Goal: Use online tool/utility: Utilize a website feature to perform a specific function

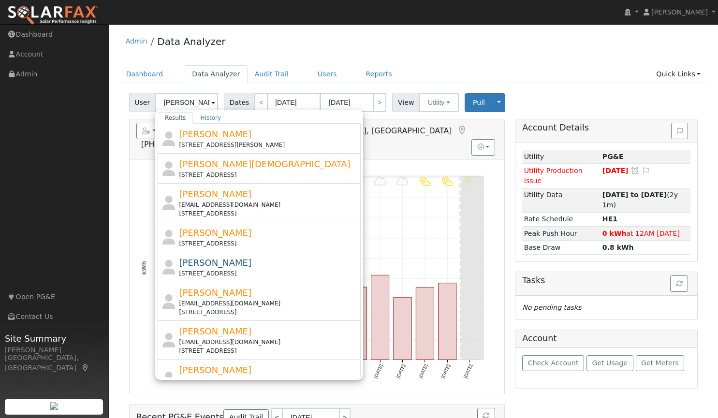
click at [194, 105] on input "dona" at bounding box center [186, 102] width 63 height 19
type input "d"
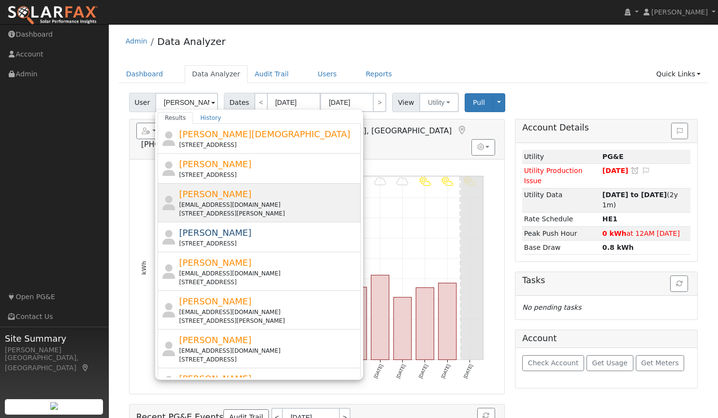
click at [207, 196] on span "[PERSON_NAME]" at bounding box center [215, 194] width 73 height 10
type input "[PERSON_NAME]"
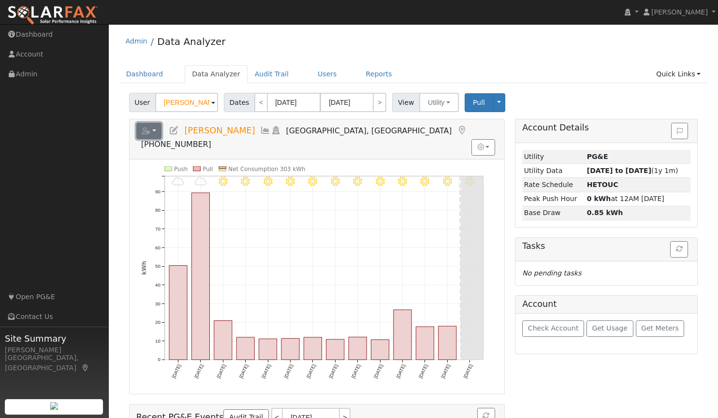
click at [157, 128] on button "button" at bounding box center [149, 131] width 26 height 16
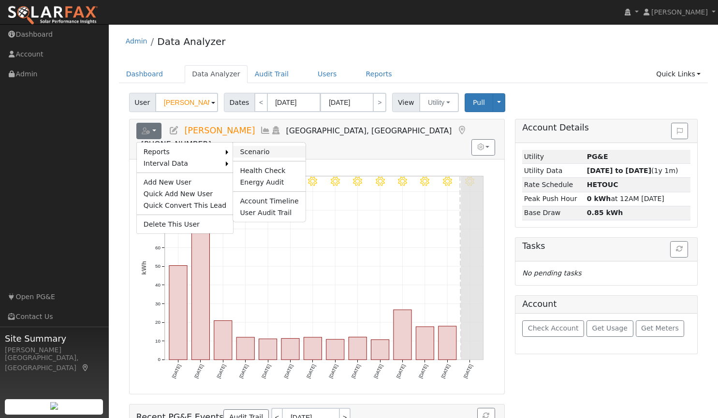
click at [236, 151] on link "Scenario" at bounding box center [269, 152] width 72 height 12
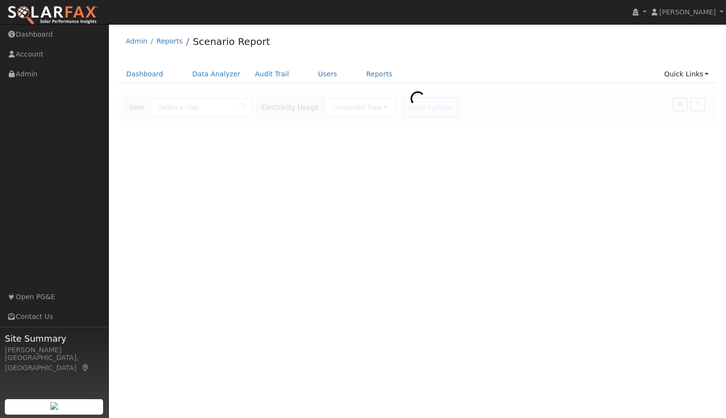
type input "[PERSON_NAME]"
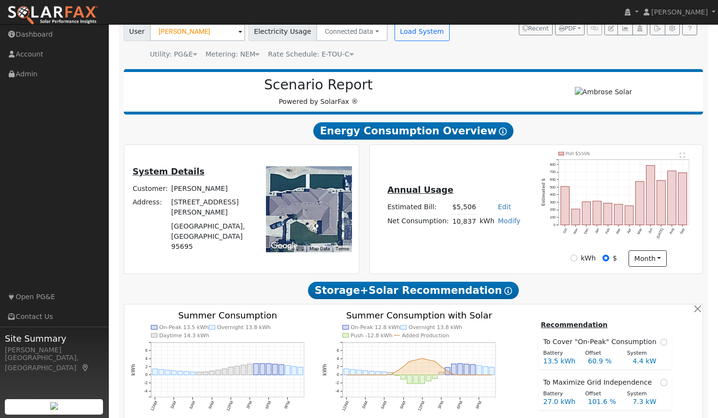
type input "0"
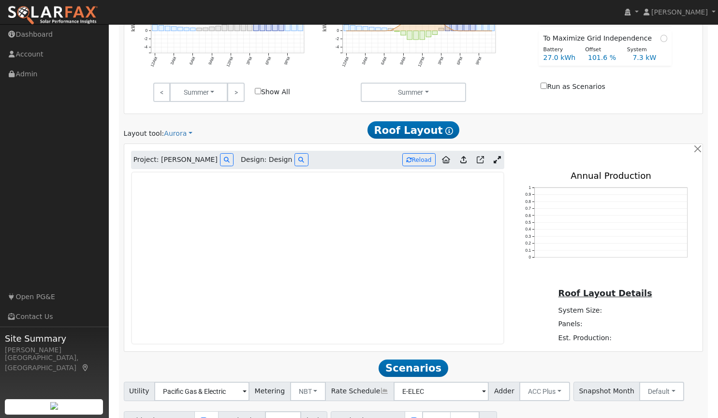
scroll to position [422, 0]
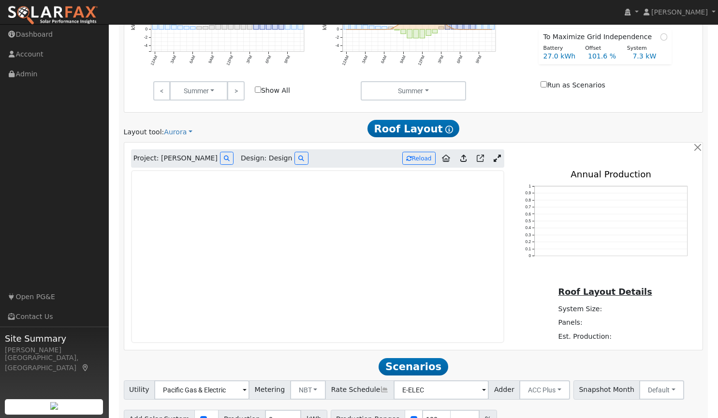
click at [508, 159] on div "Project: Doanld Huff Design: Design Reload" at bounding box center [318, 158] width 384 height 18
click at [493, 160] on link at bounding box center [497, 158] width 14 height 15
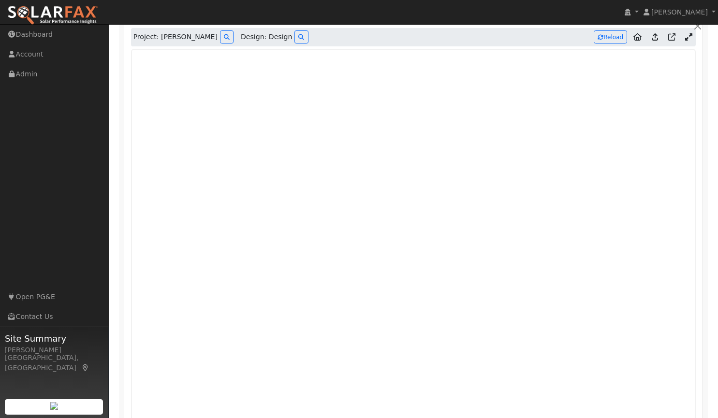
scroll to position [543, 0]
click at [655, 41] on icon at bounding box center [655, 37] width 6 height 7
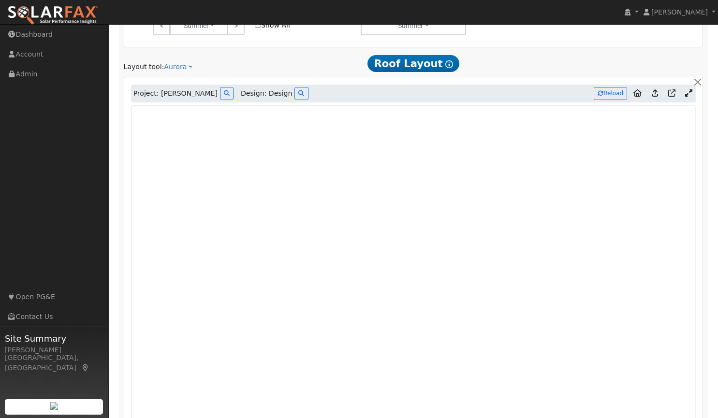
click at [653, 94] on icon at bounding box center [655, 92] width 6 height 7
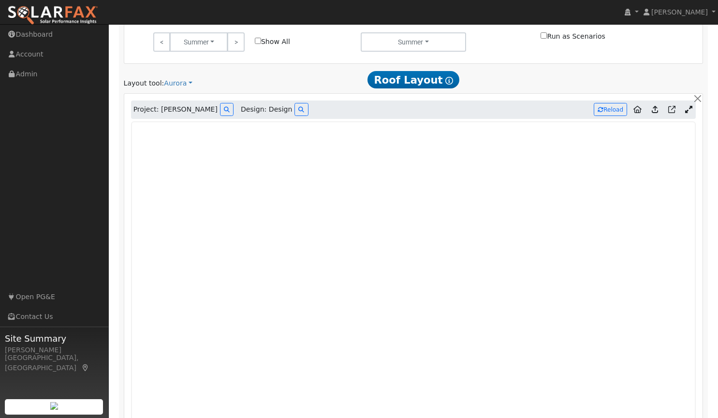
scroll to position [487, 0]
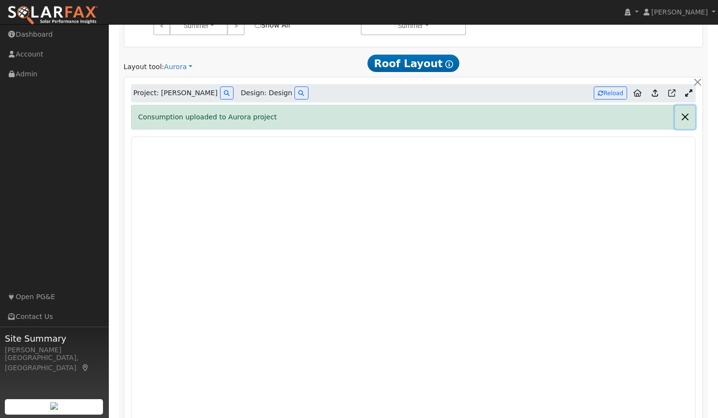
click at [683, 115] on button "button" at bounding box center [685, 117] width 20 height 24
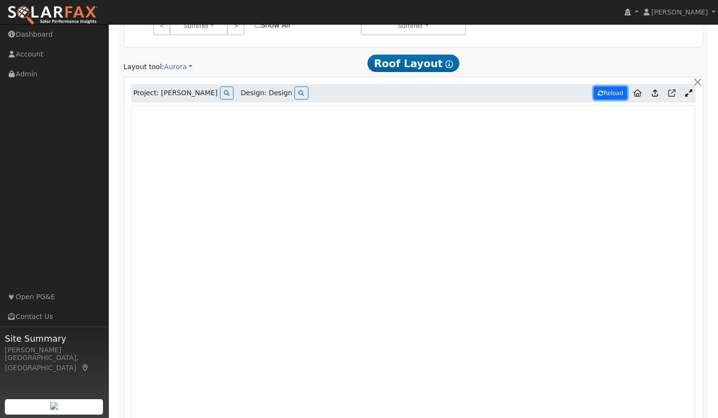
click at [620, 96] on button "Reload" at bounding box center [610, 93] width 33 height 13
click at [622, 95] on button "Reload" at bounding box center [610, 93] width 33 height 13
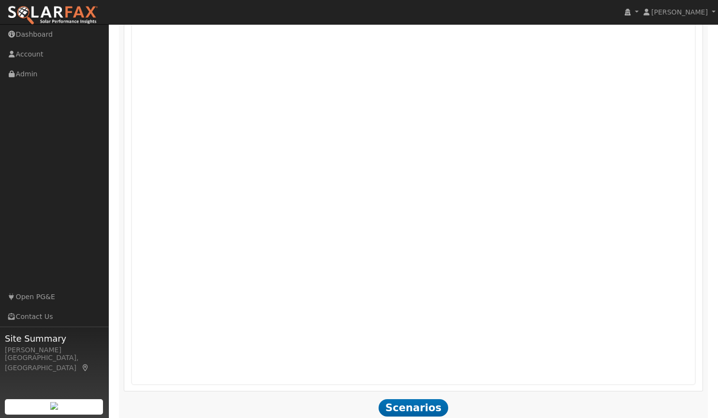
scroll to position [578, 0]
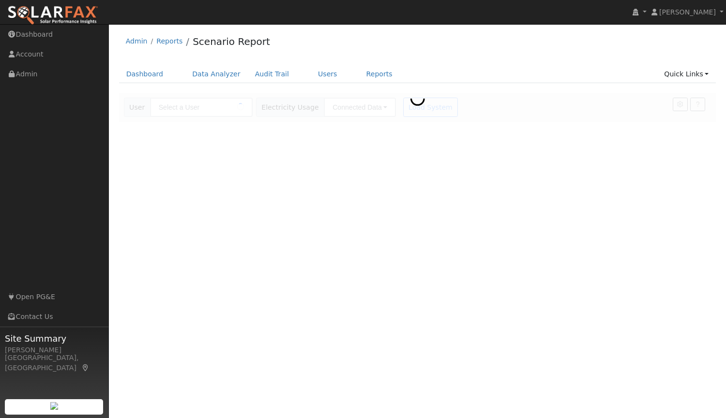
type input "[PERSON_NAME]"
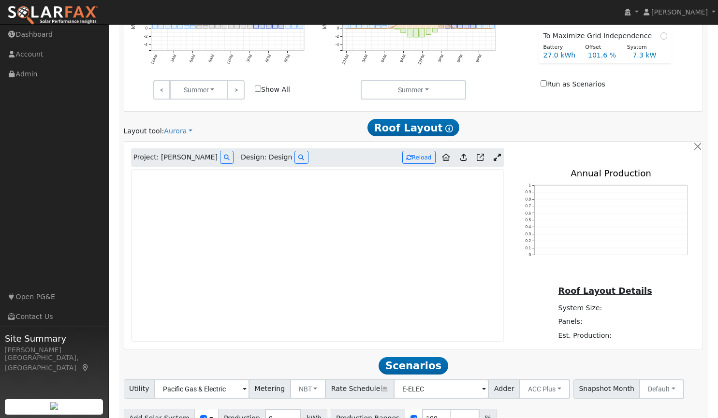
scroll to position [425, 0]
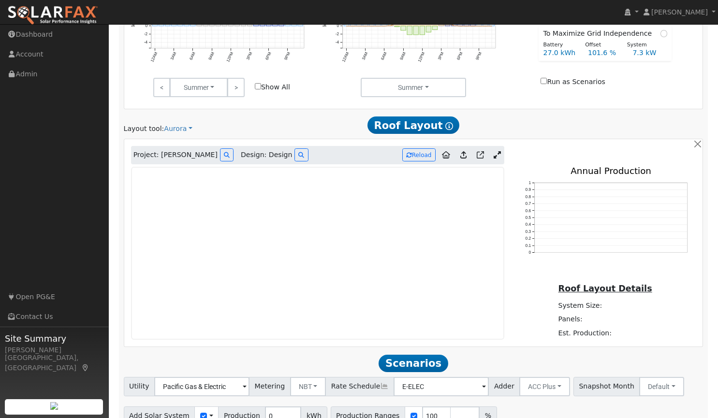
click at [499, 155] on icon at bounding box center [497, 154] width 7 height 7
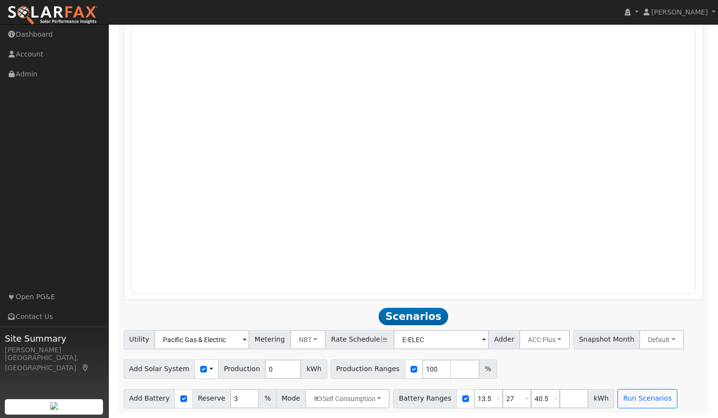
scroll to position [681, 0]
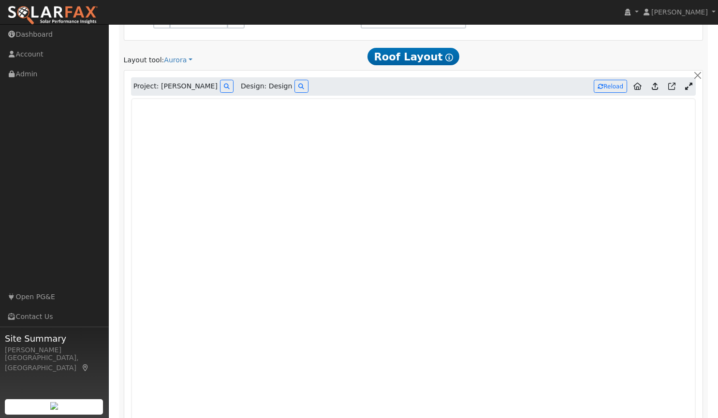
scroll to position [497, 0]
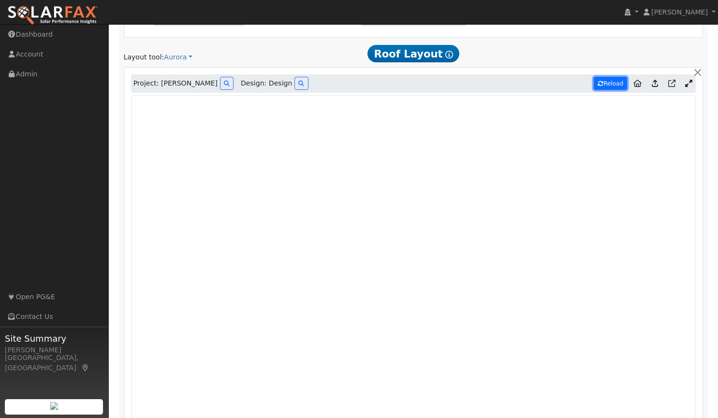
click at [611, 84] on button "Reload" at bounding box center [610, 83] width 33 height 13
type input "16927"
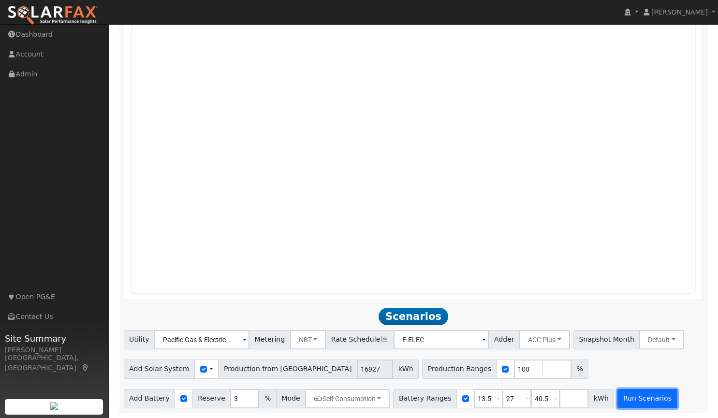
click at [621, 400] on button "Run Scenarios" at bounding box center [647, 398] width 59 height 19
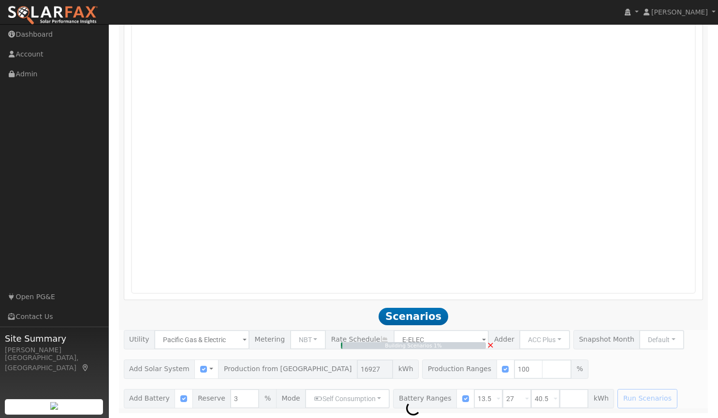
type input "11.3"
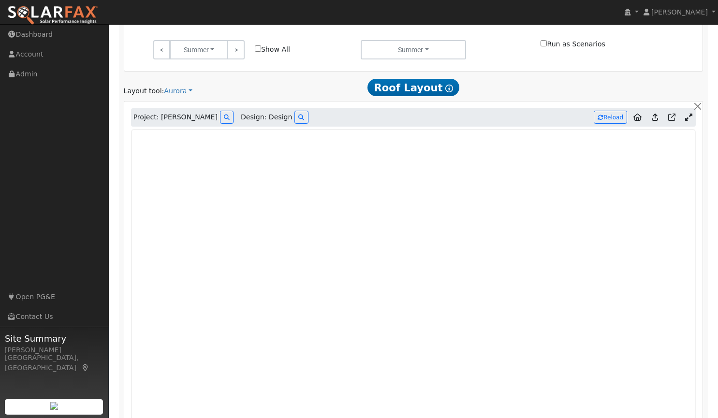
scroll to position [463, 0]
